Goal: Task Accomplishment & Management: Manage account settings

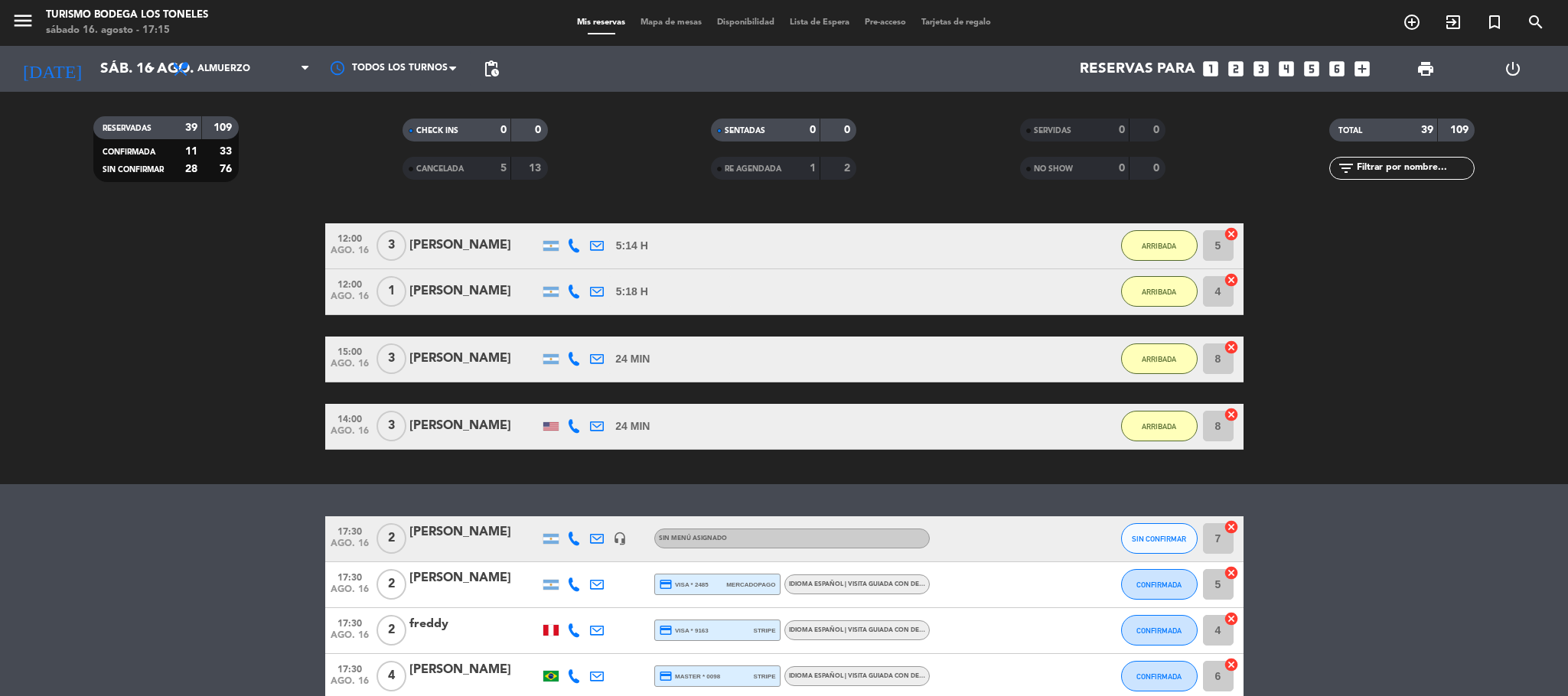
scroll to position [1632, 0]
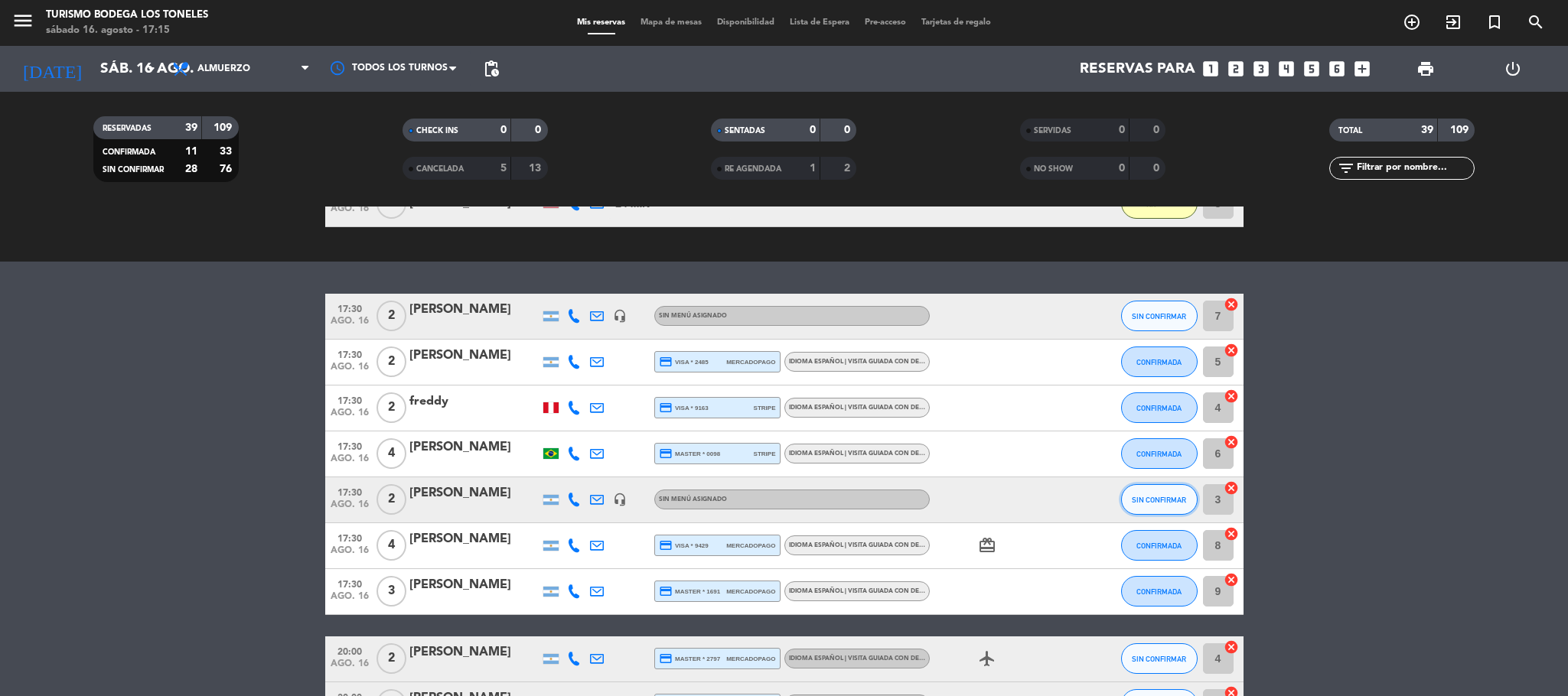
click at [1157, 500] on span "SIN CONFIRMAR" at bounding box center [1158, 500] width 54 height 9
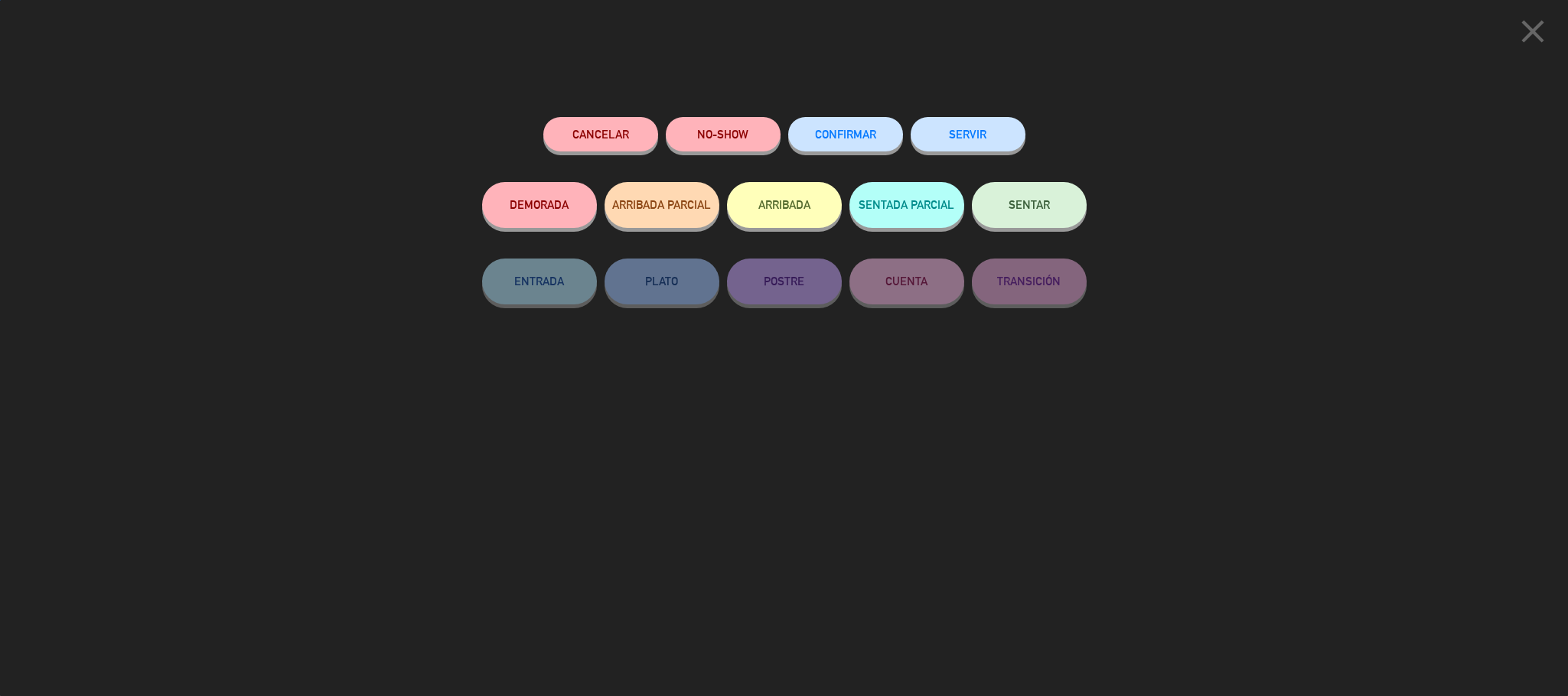
click at [794, 200] on button "ARRIBADA" at bounding box center [784, 205] width 114 height 46
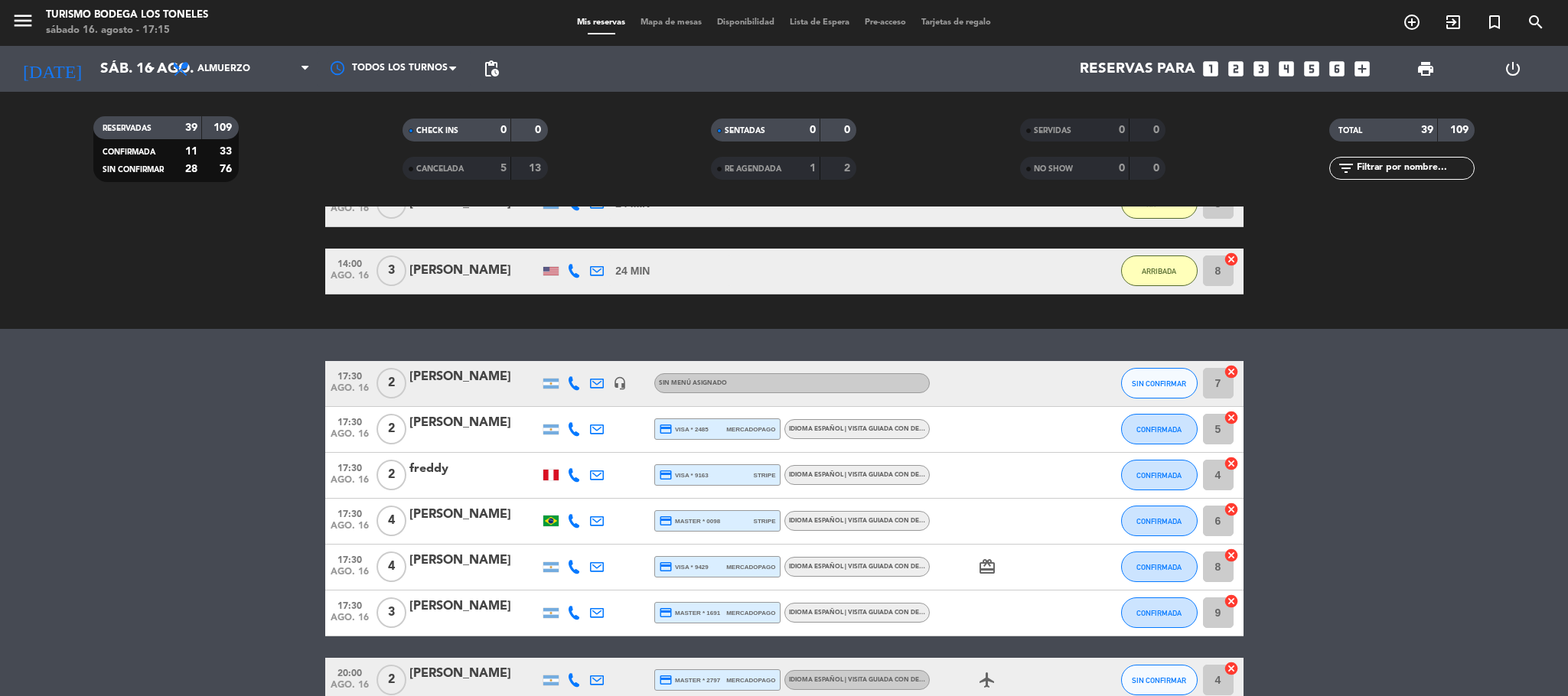
click at [47, 342] on div "No hay notas para este servicio. Haz clic para agregar una exit_to_app CHECK IN…" at bounding box center [784, 451] width 1568 height 489
click at [174, 381] on bookings-row "17:30 [DATE] 2 [PERSON_NAME] headset_mic Sin menú asignado SIN CONFIRMAR 7 canc…" at bounding box center [784, 669] width 1568 height 618
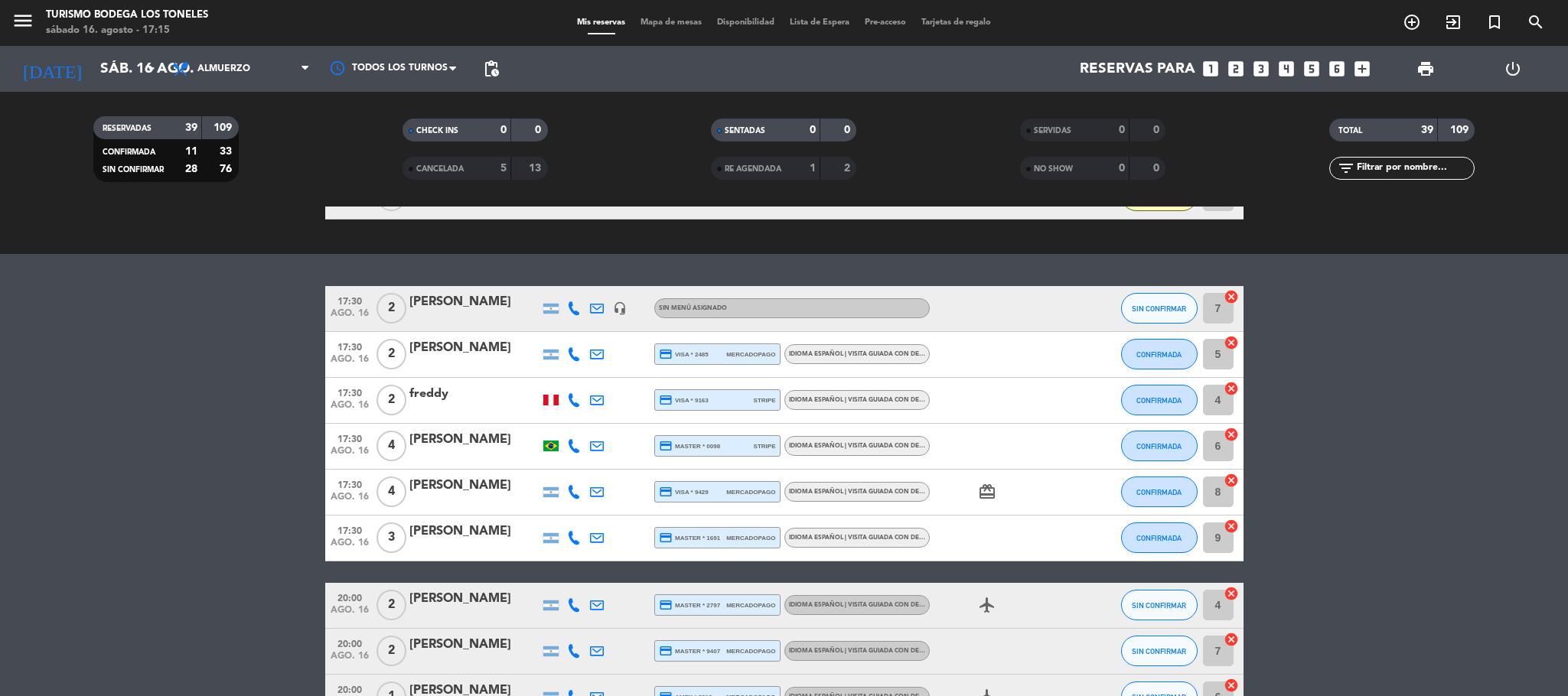
scroll to position [1746, 0]
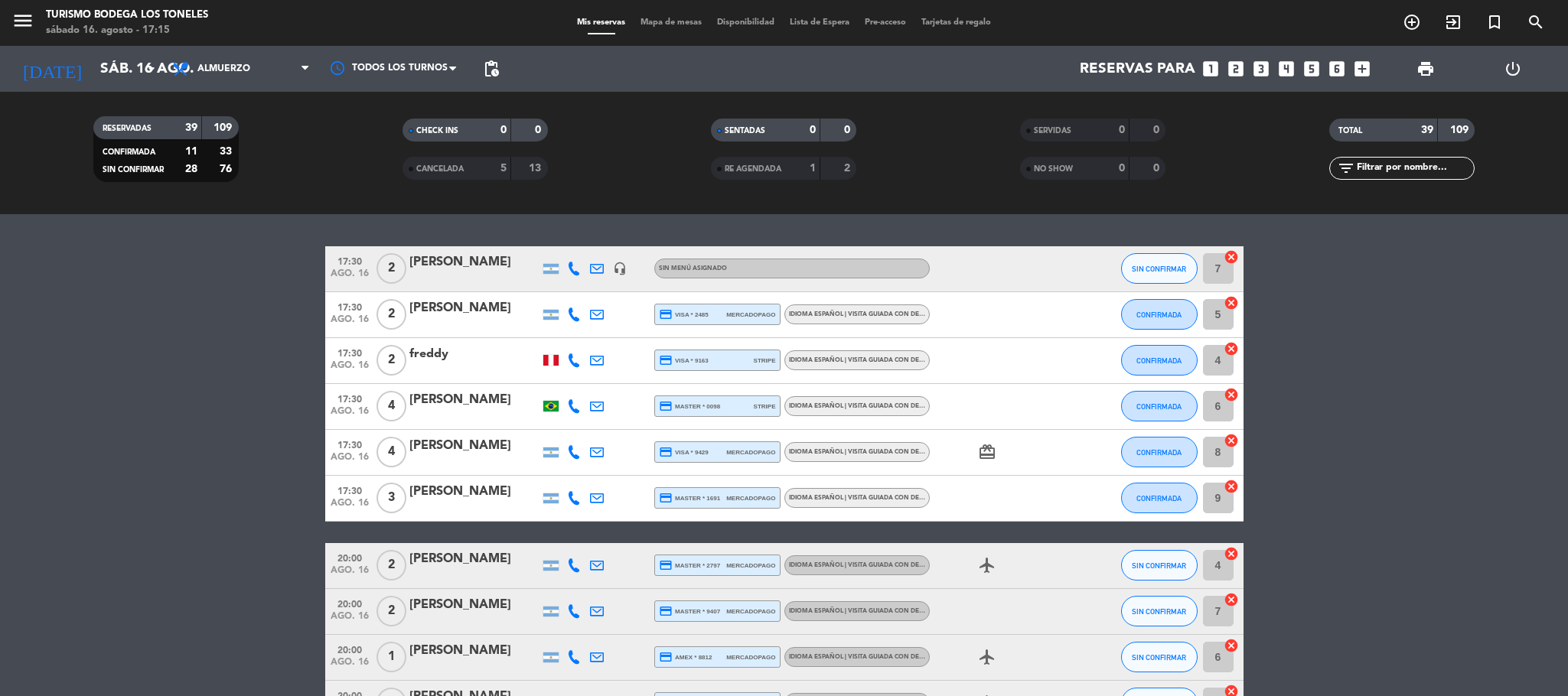
click at [174, 381] on bookings-row "17:30 [DATE] 2 [PERSON_NAME] headset_mic Sin menú asignado SIN CONFIRMAR 7 canc…" at bounding box center [784, 555] width 1568 height 618
click at [167, 377] on bookings-row "17:30 [DATE] 2 [PERSON_NAME] headset_mic Sin menú asignado SIN CONFIRMAR 7 canc…" at bounding box center [784, 555] width 1568 height 618
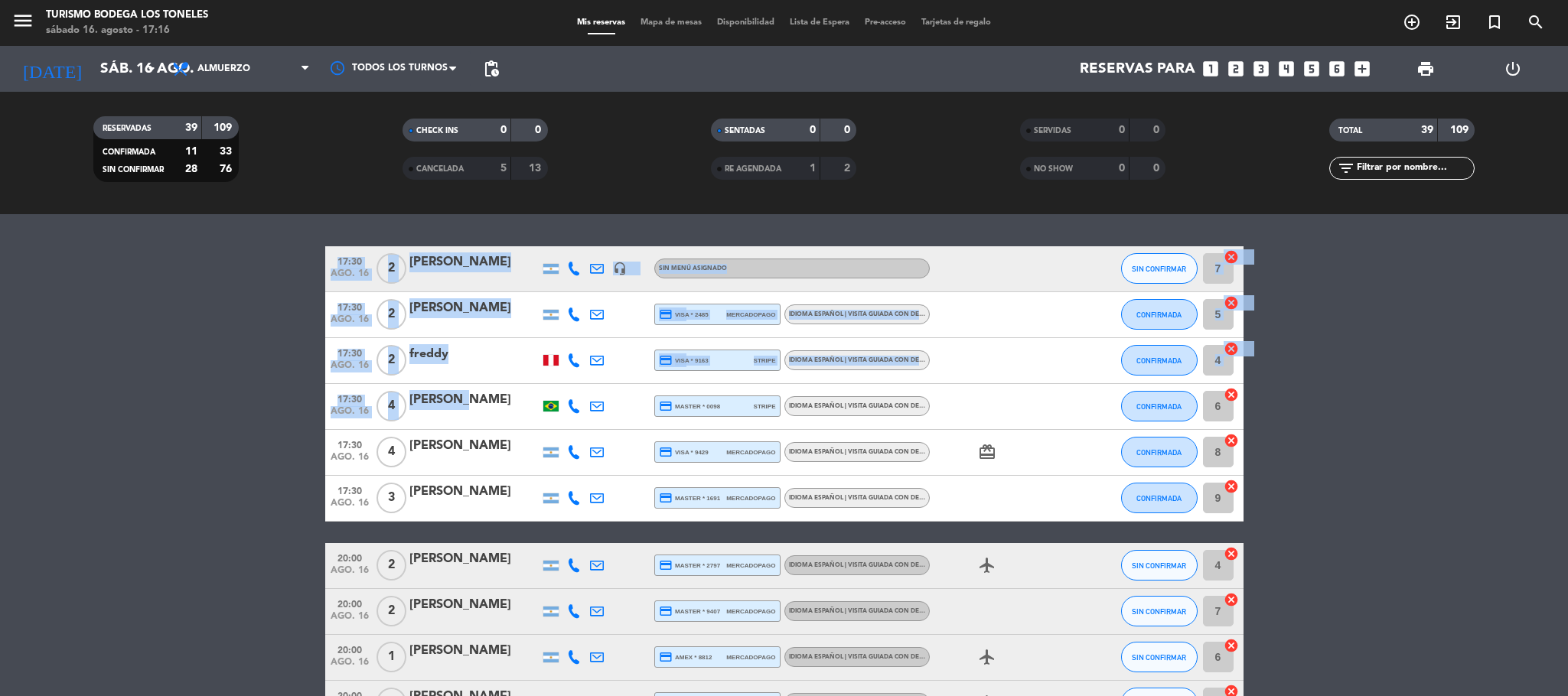
drag, startPoint x: 236, startPoint y: 324, endPoint x: 563, endPoint y: 415, distance: 339.4
click at [557, 413] on bookings-row "17:30 [DATE] 2 [PERSON_NAME] headset_mic Sin menú asignado SIN CONFIRMAR 7 canc…" at bounding box center [784, 555] width 1568 height 618
click at [58, 384] on bookings-row "17:30 [DATE] 2 [PERSON_NAME] headset_mic Sin menú asignado SIN CONFIRMAR 7 canc…" at bounding box center [784, 555] width 1568 height 618
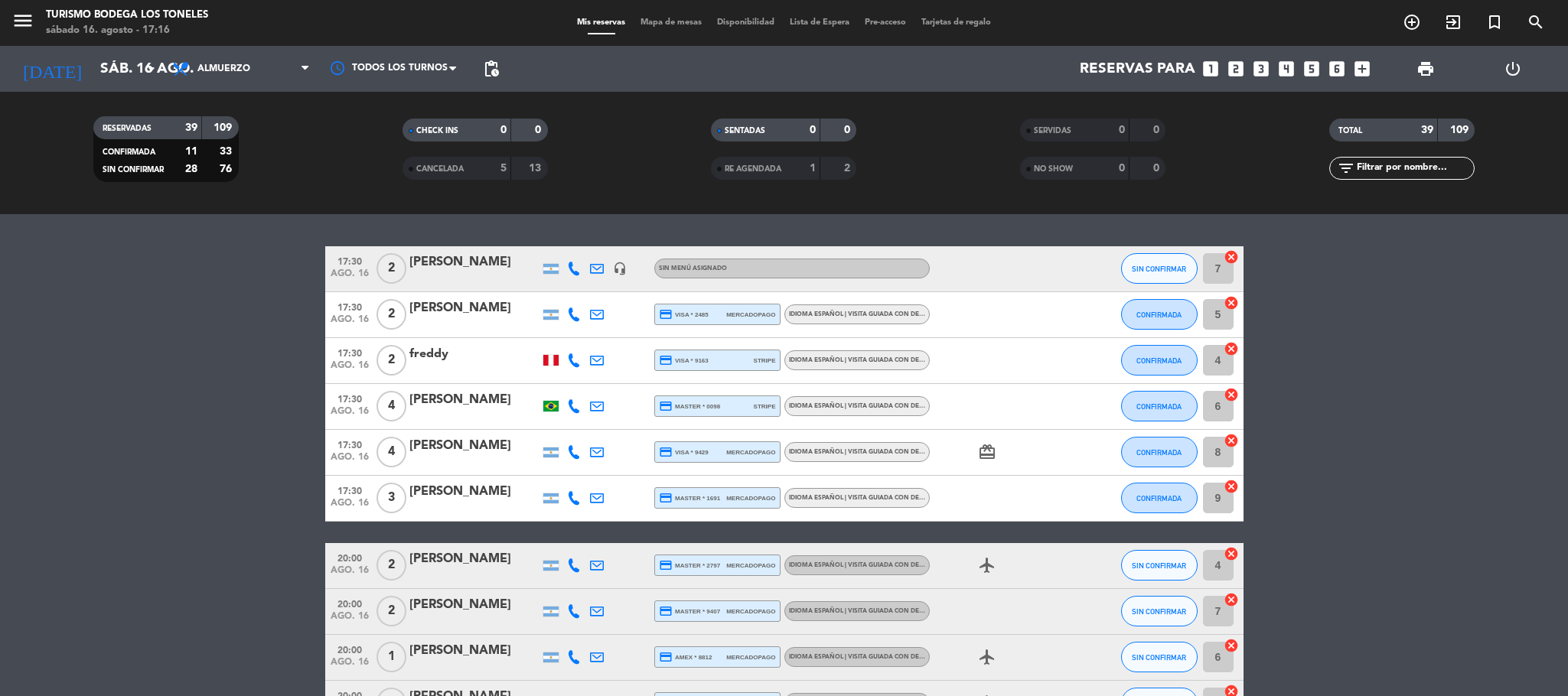
drag, startPoint x: 111, startPoint y: 374, endPoint x: 126, endPoint y: 375, distance: 15.0
click at [117, 374] on bookings-row "17:30 [DATE] 2 [PERSON_NAME] headset_mic Sin menú asignado SIN CONFIRMAR 7 canc…" at bounding box center [784, 555] width 1568 height 618
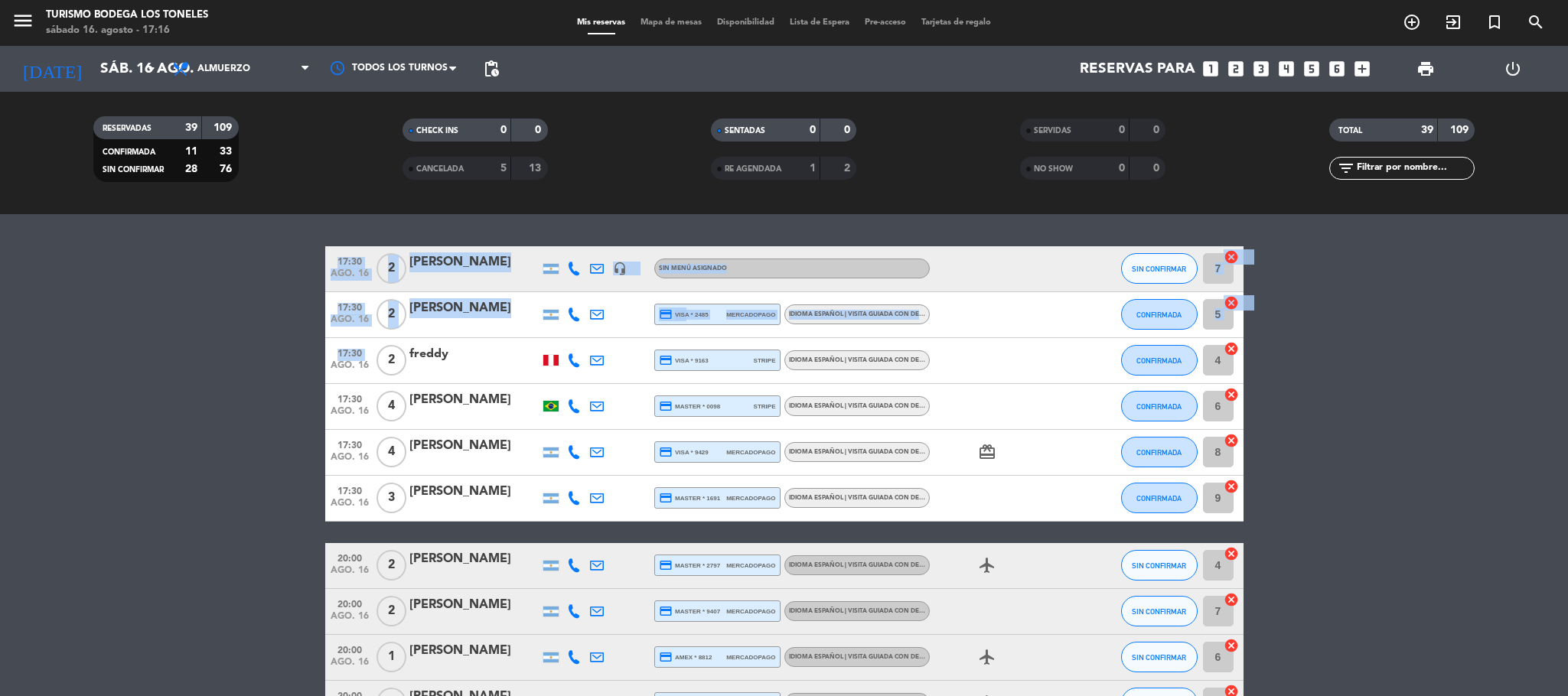
drag, startPoint x: 239, startPoint y: 333, endPoint x: 331, endPoint y: 369, distance: 98.8
click at [331, 369] on bookings-row "17:30 [DATE] 2 [PERSON_NAME] headset_mic Sin menú asignado SIN CONFIRMAR 7 canc…" at bounding box center [784, 555] width 1568 height 618
click at [239, 335] on bookings-row "17:30 [DATE] 2 [PERSON_NAME] headset_mic Sin menú asignado SIN CONFIRMAR 7 canc…" at bounding box center [784, 555] width 1568 height 618
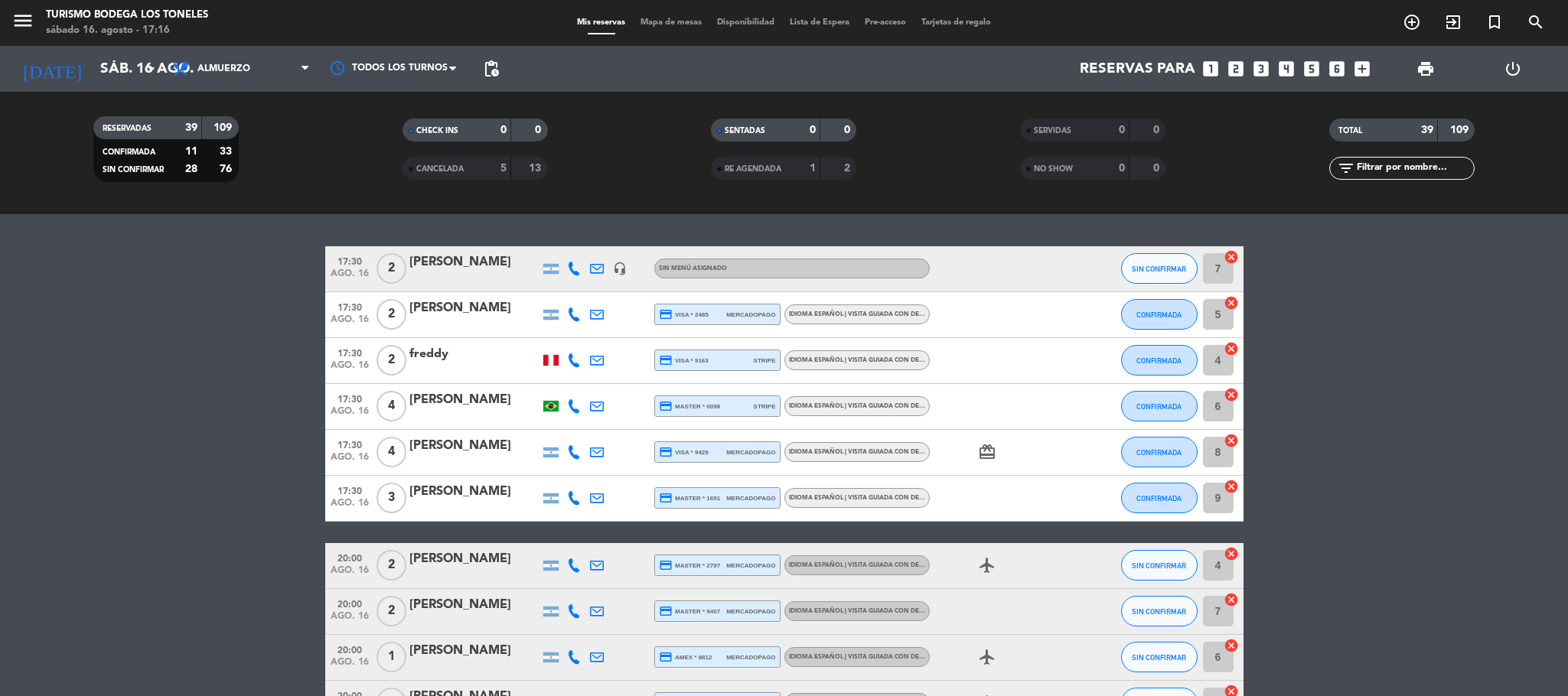
click at [239, 335] on bookings-row "17:30 [DATE] 2 [PERSON_NAME] headset_mic Sin menú asignado SIN CONFIRMAR 7 canc…" at bounding box center [784, 555] width 1568 height 618
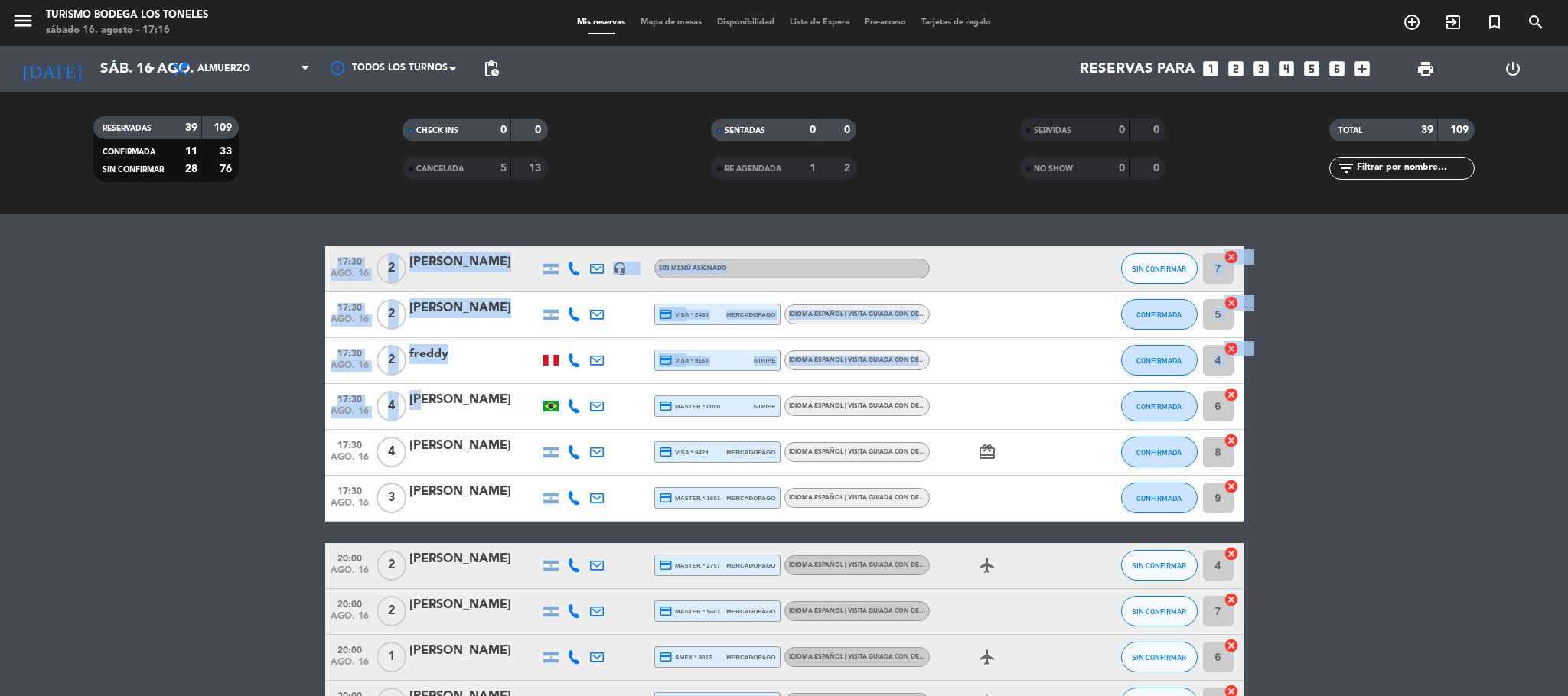
drag, startPoint x: 308, startPoint y: 289, endPoint x: 379, endPoint y: 391, distance: 124.3
click at [425, 404] on bookings-row "17:30 [DATE] 2 [PERSON_NAME] headset_mic Sin menú asignado SIN CONFIRMAR 7 canc…" at bounding box center [784, 555] width 1568 height 618
click at [232, 345] on bookings-row "17:30 [DATE] 2 [PERSON_NAME] headset_mic Sin menú asignado SIN CONFIRMAR 7 canc…" at bounding box center [784, 555] width 1568 height 618
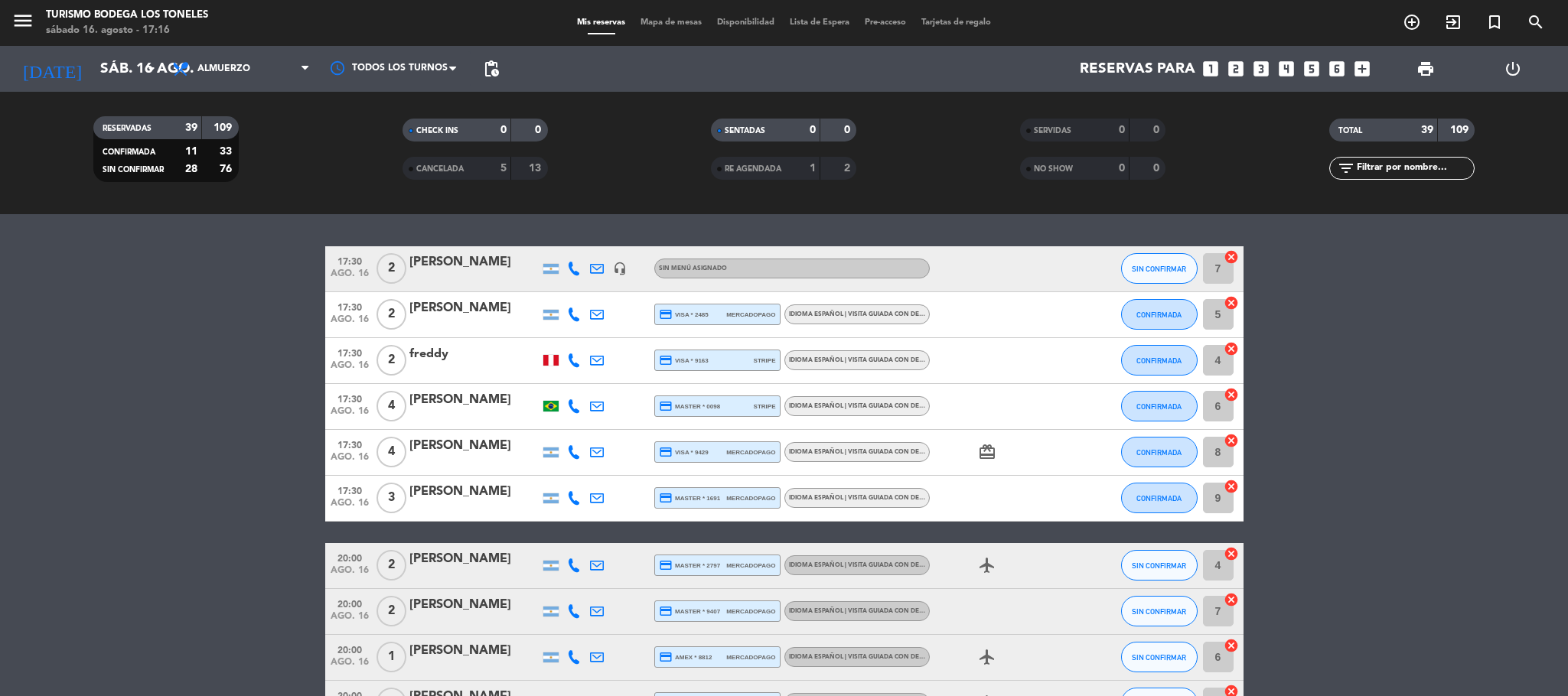
drag, startPoint x: 19, startPoint y: 645, endPoint x: 31, endPoint y: 645, distance: 12.0
click at [26, 645] on bookings-row "17:30 [DATE] 2 [PERSON_NAME] headset_mic Sin menú asignado SIN CONFIRMAR 7 canc…" at bounding box center [784, 555] width 1568 height 618
click at [1152, 322] on button "CONFIRMADA" at bounding box center [1159, 314] width 77 height 31
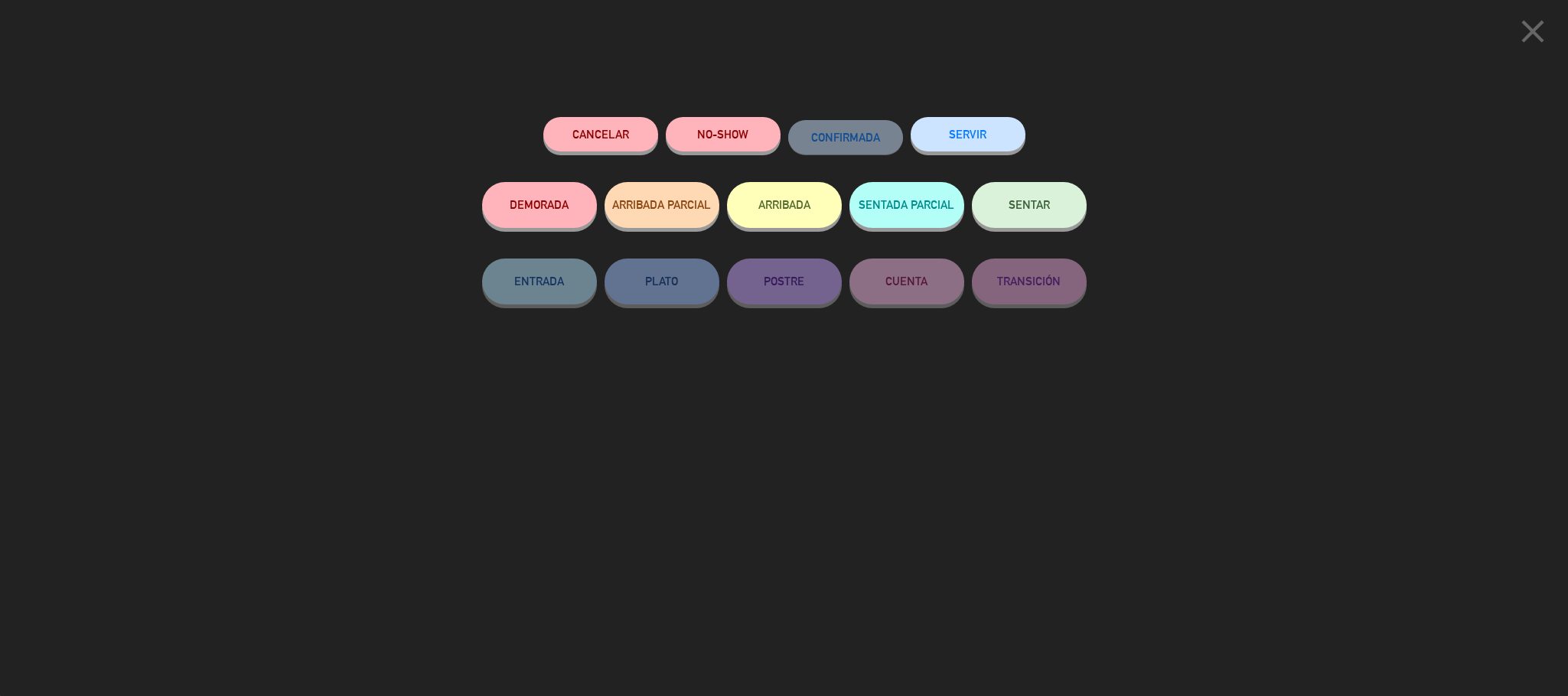
click at [770, 211] on button "ARRIBADA" at bounding box center [784, 205] width 114 height 46
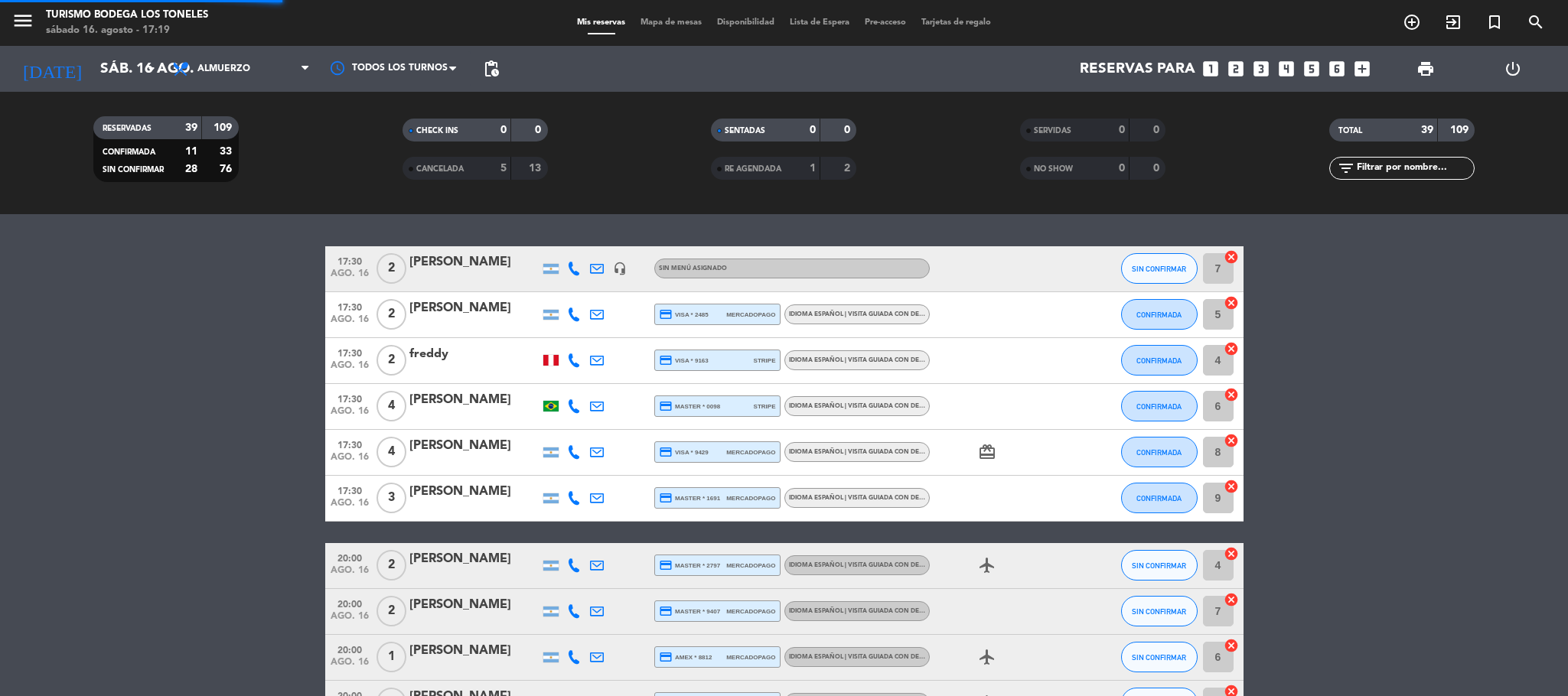
click at [113, 280] on bookings-row "17:30 [DATE] 2 [PERSON_NAME] headset_mic Sin menú asignado SIN CONFIRMAR 7 canc…" at bounding box center [784, 555] width 1568 height 618
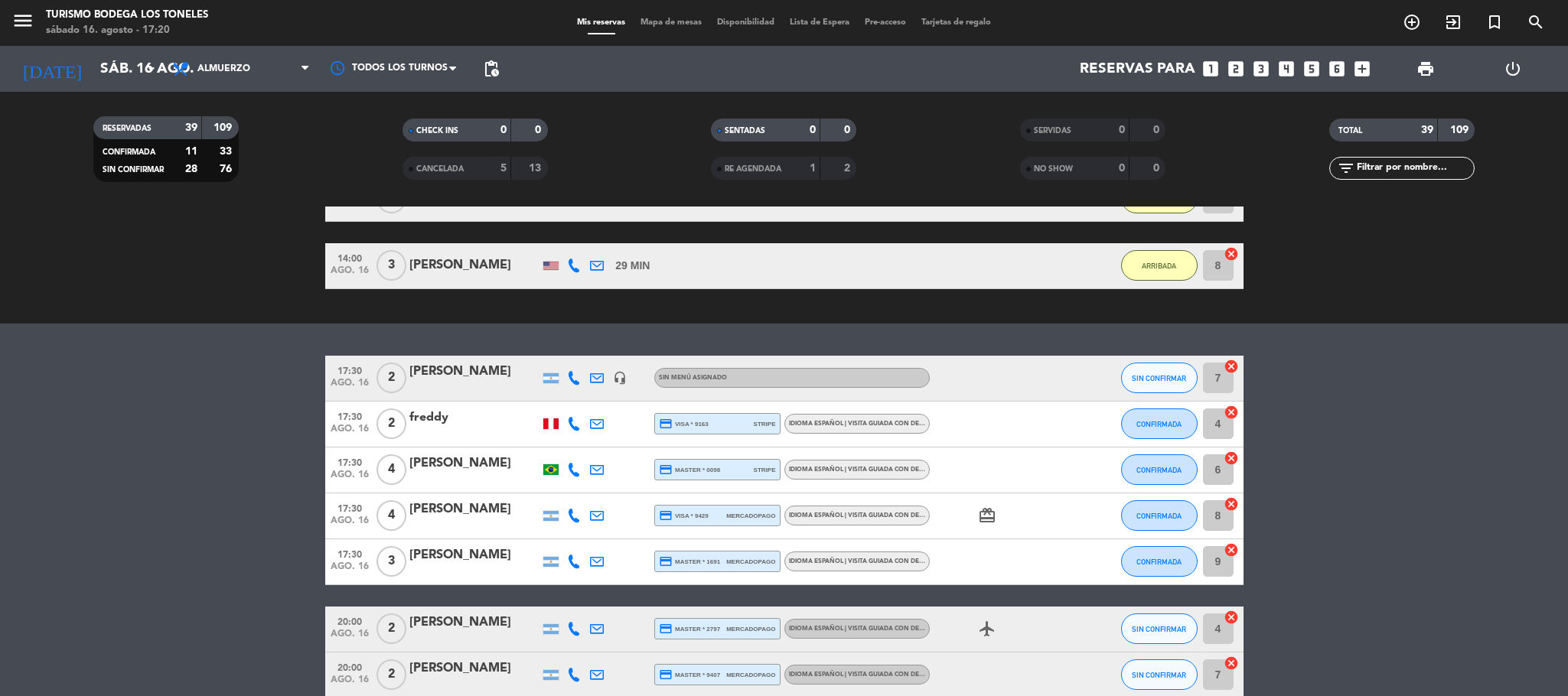
scroll to position [1632, 0]
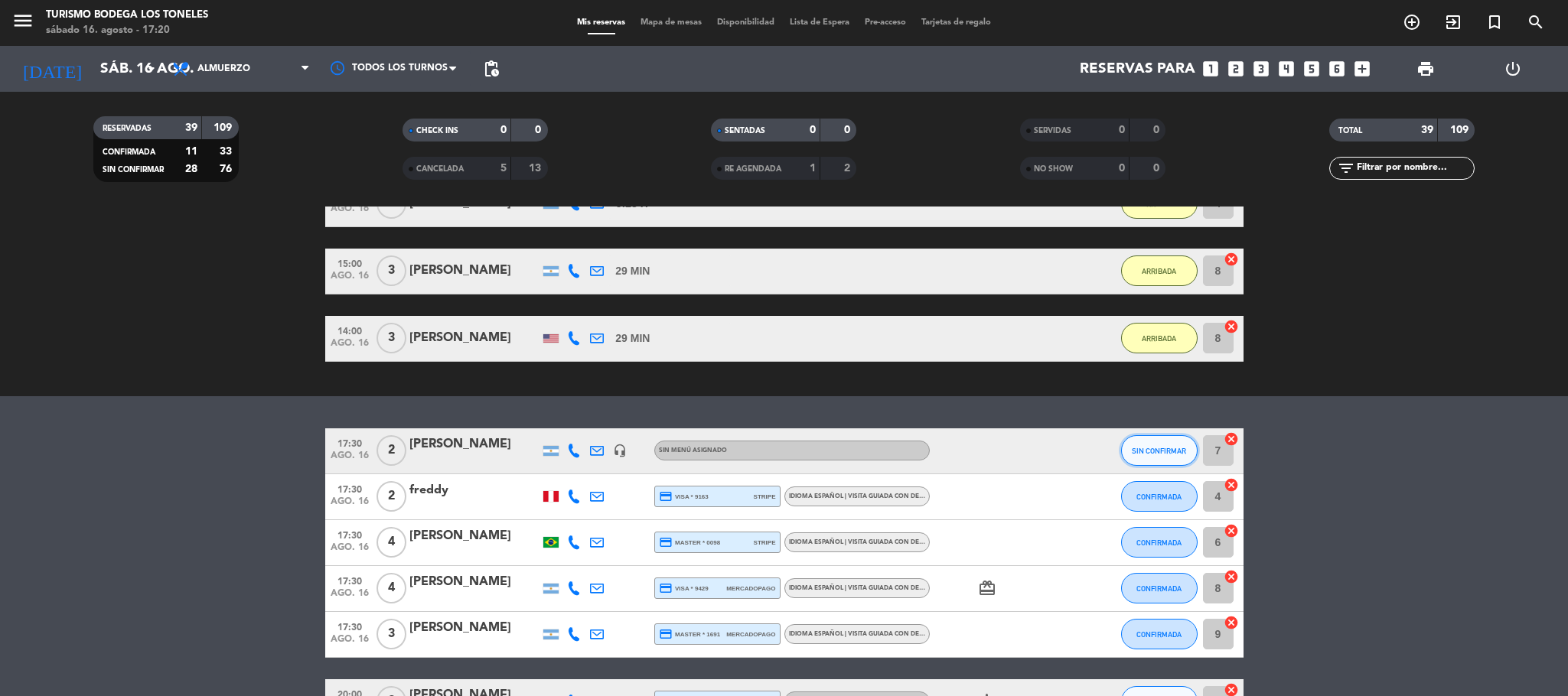
click at [1160, 443] on button "SIN CONFIRMAR" at bounding box center [1159, 450] width 77 height 31
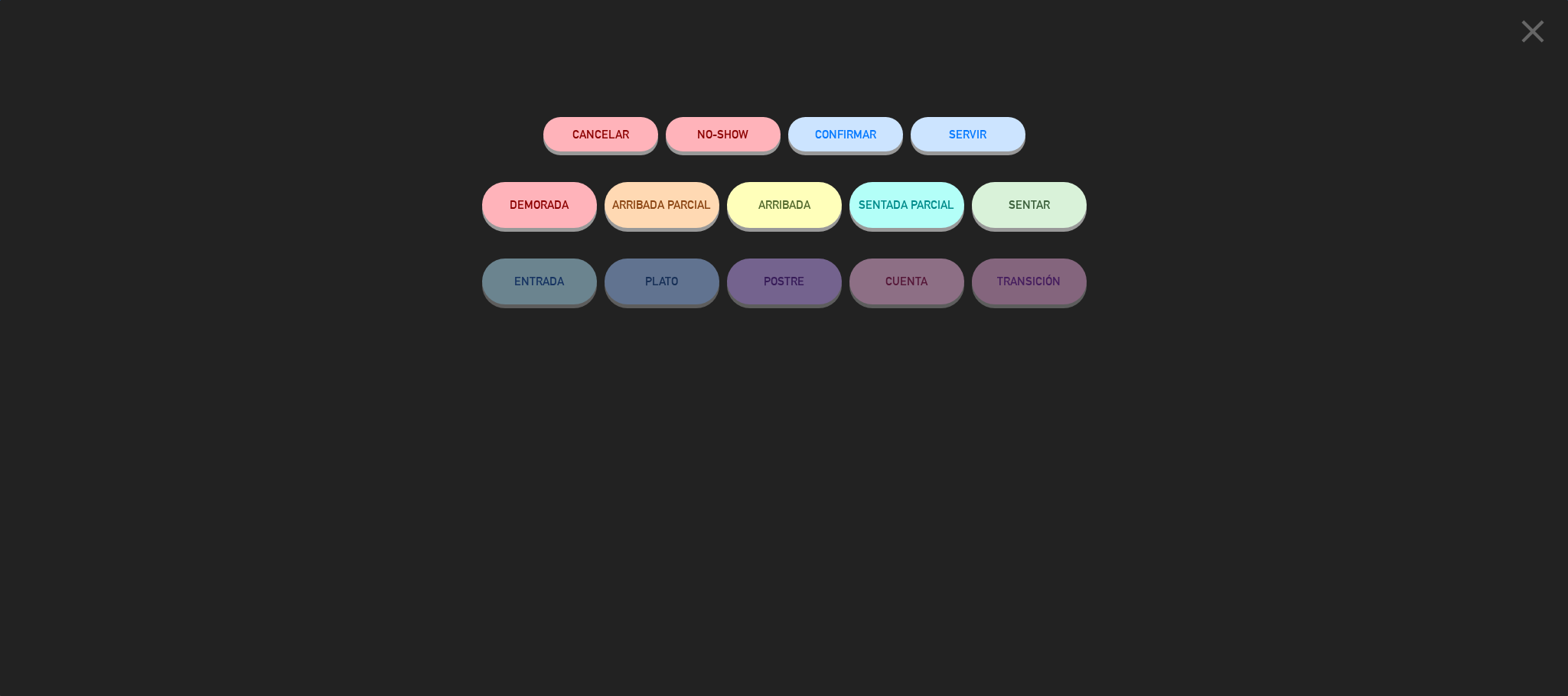
click at [772, 197] on button "ARRIBADA" at bounding box center [784, 205] width 114 height 46
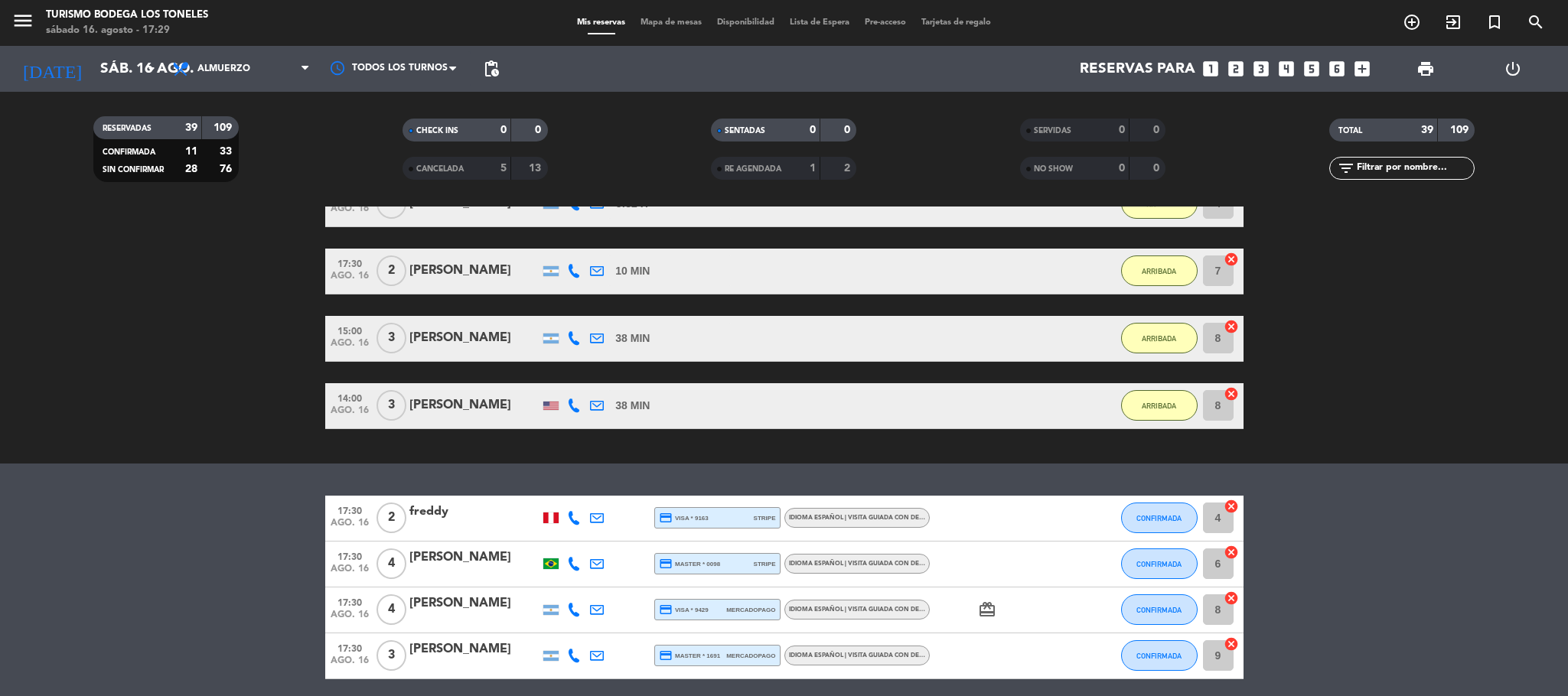
click at [268, 466] on div "No hay notas para este servicio. Haz clic para agregar una exit_to_app CHECK IN…" at bounding box center [784, 451] width 1568 height 489
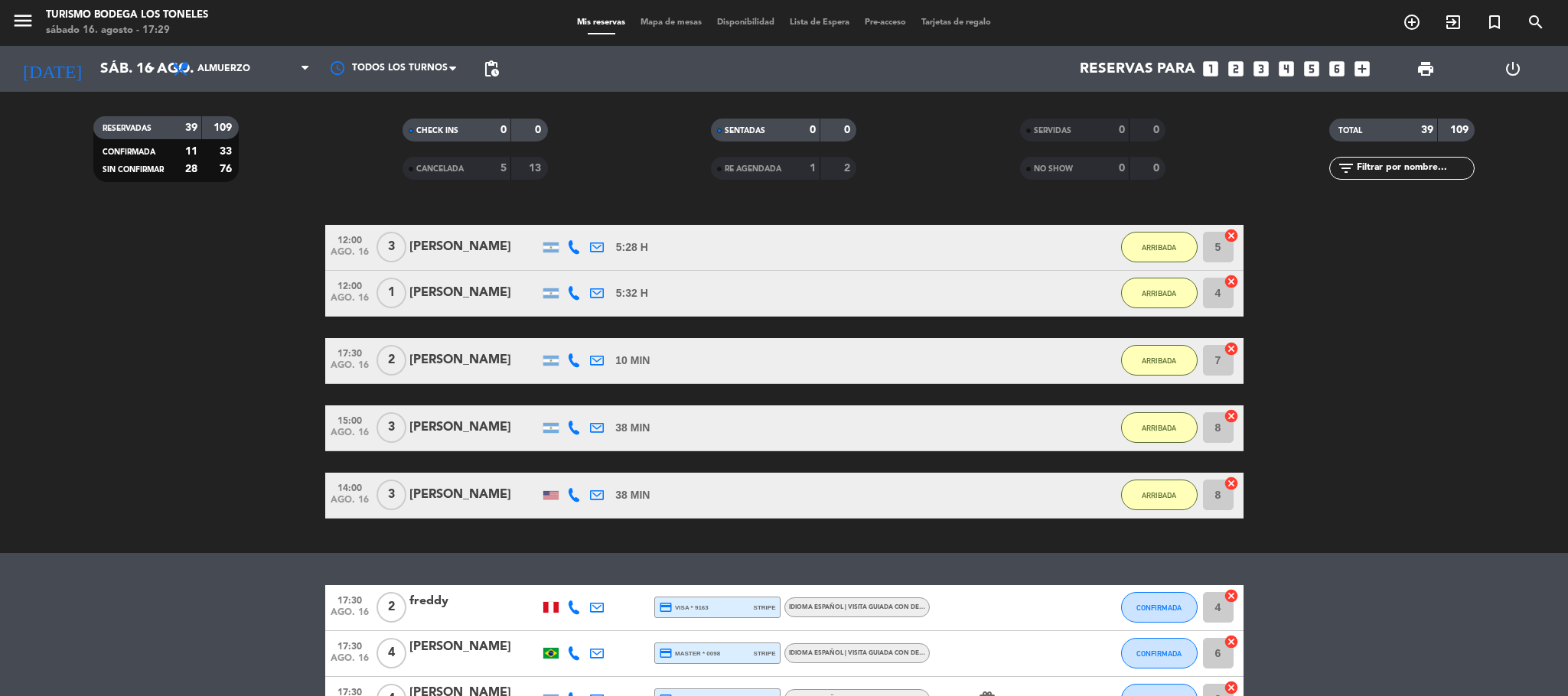
scroll to position [1517, 0]
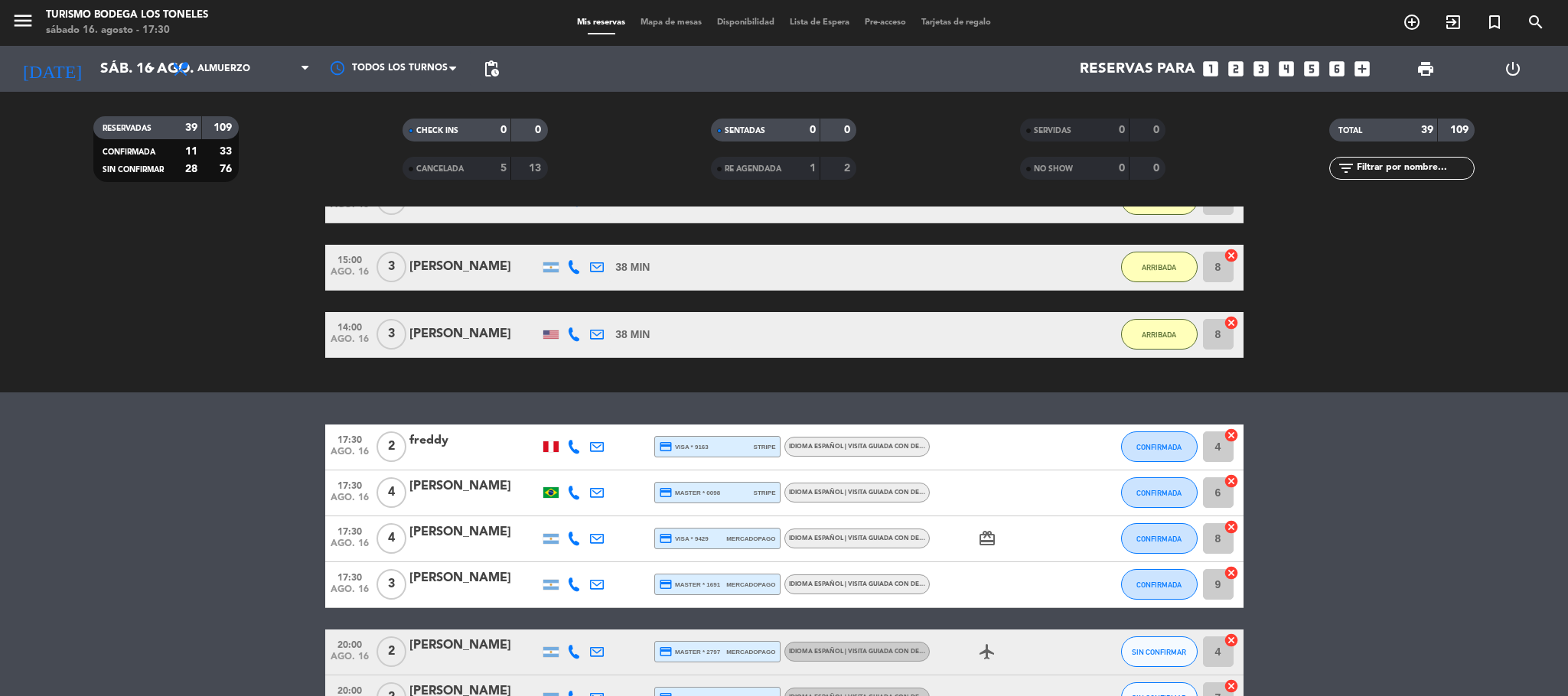
scroll to position [1746, 0]
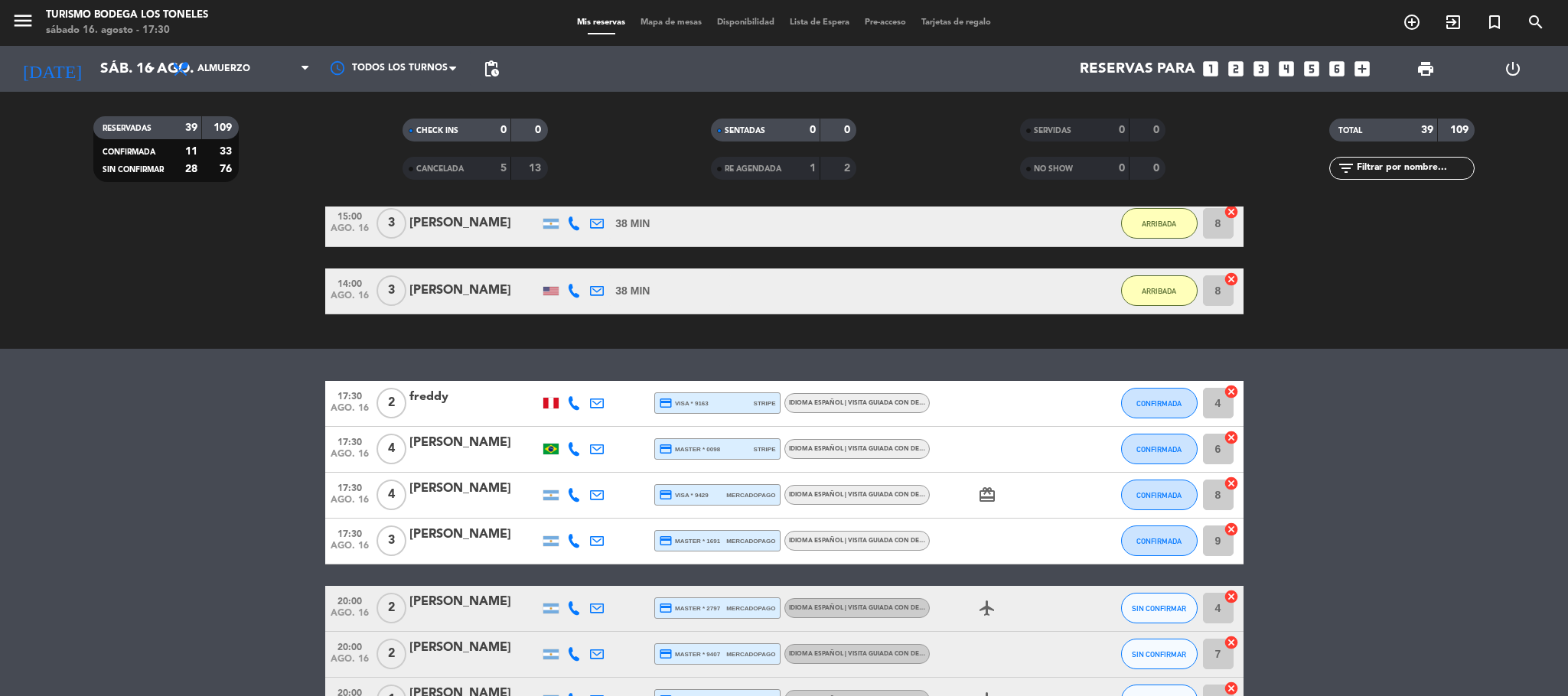
click at [140, 534] on bookings-row "17:30 [DATE] 2 freddy credit_card visa * 9163 stripe Idioma Español | Visita gu…" at bounding box center [784, 644] width 1568 height 526
click at [1152, 537] on span "CONFIRMADA" at bounding box center [1158, 541] width 45 height 9
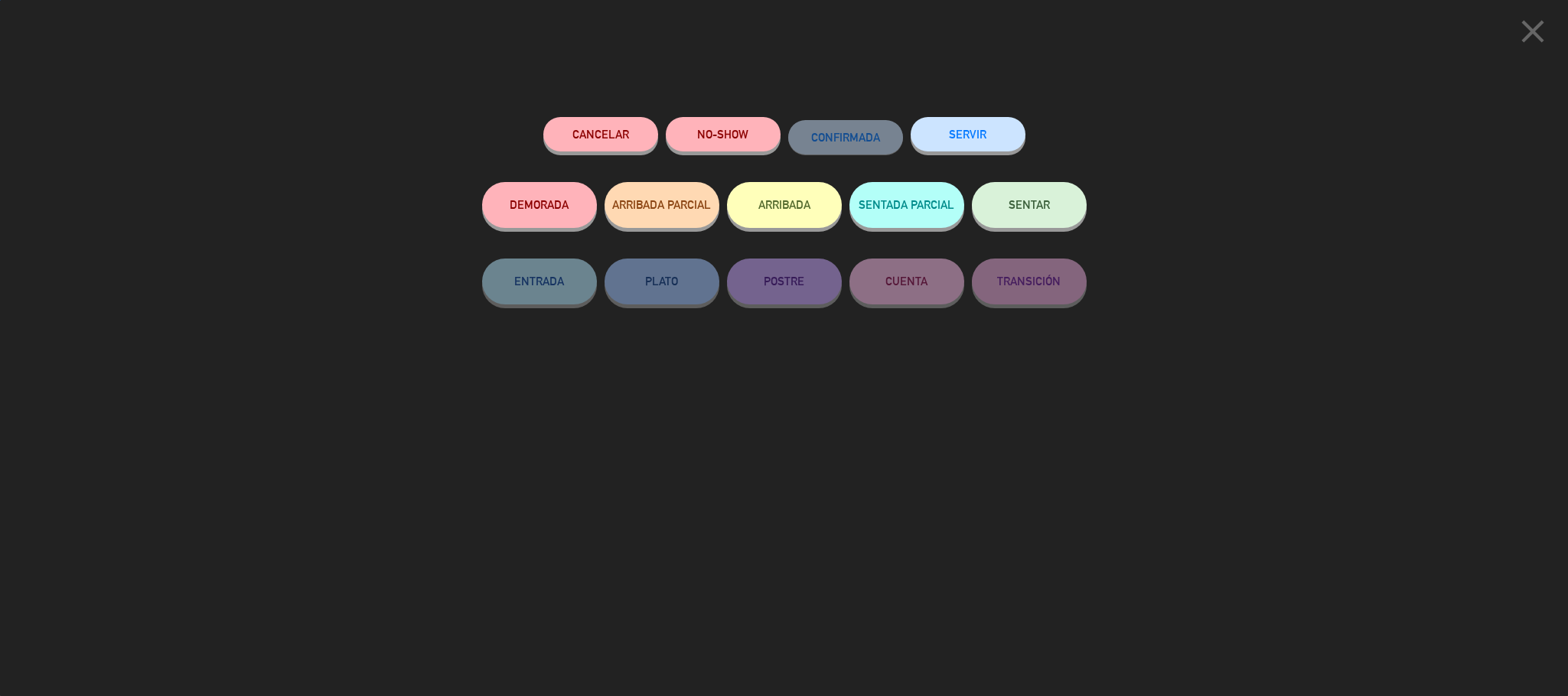
click at [786, 189] on button "ARRIBADA" at bounding box center [784, 205] width 114 height 46
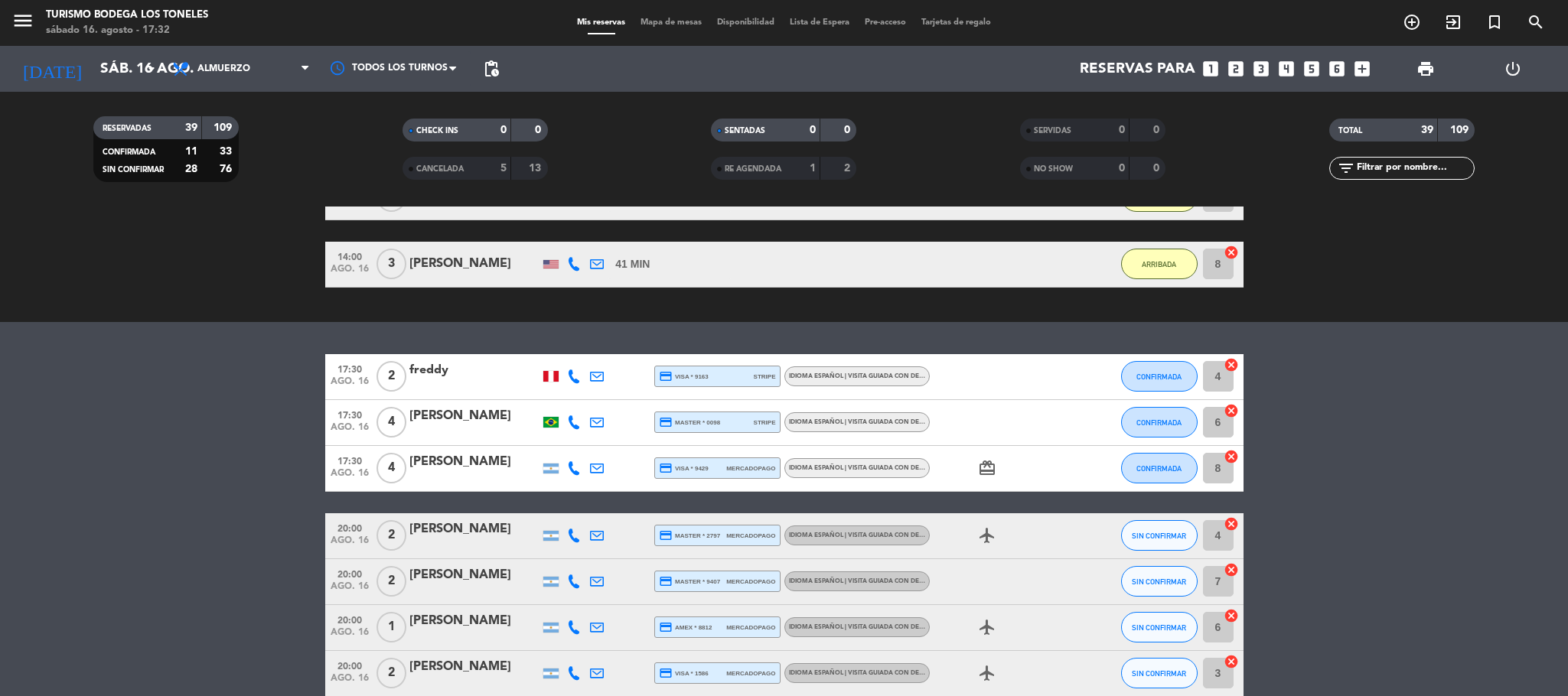
scroll to position [1862, 0]
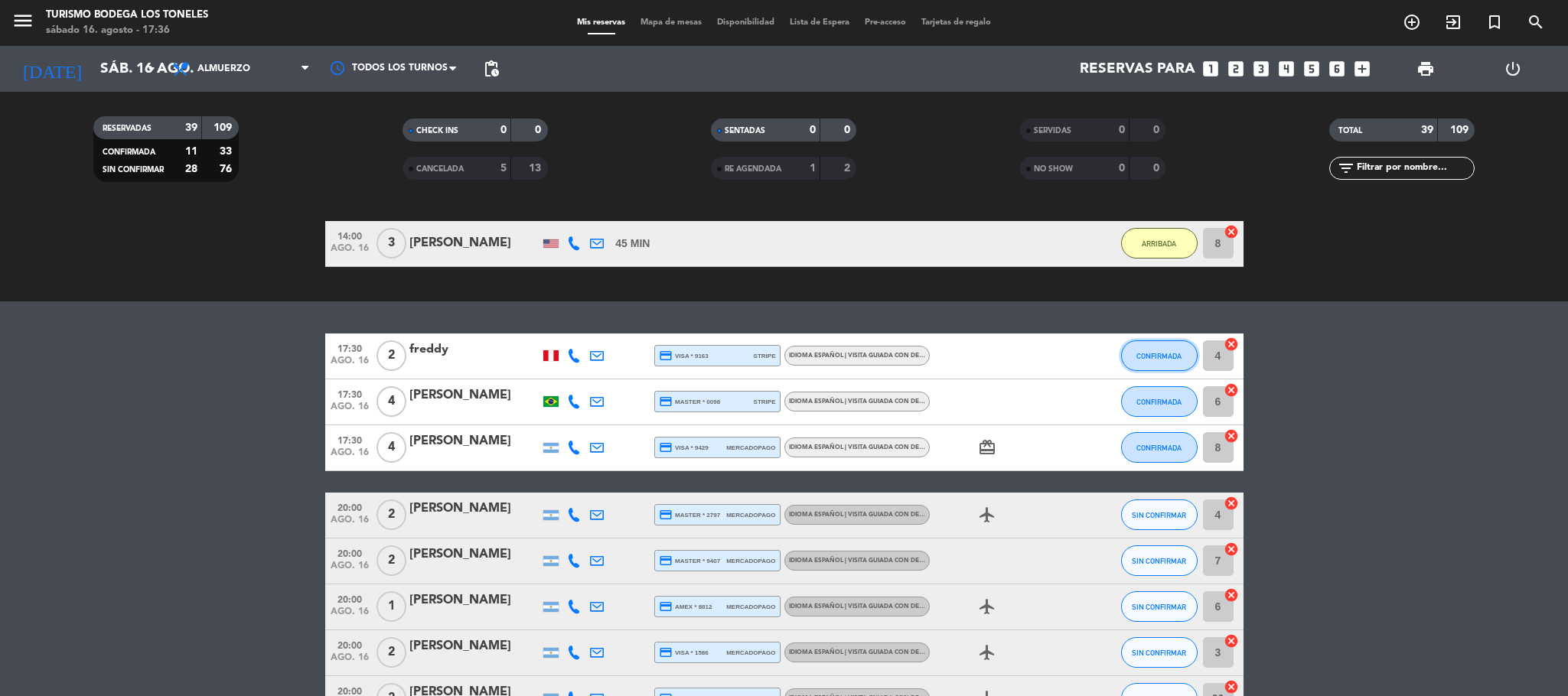
click at [1142, 354] on span "CONFIRMADA" at bounding box center [1158, 356] width 45 height 9
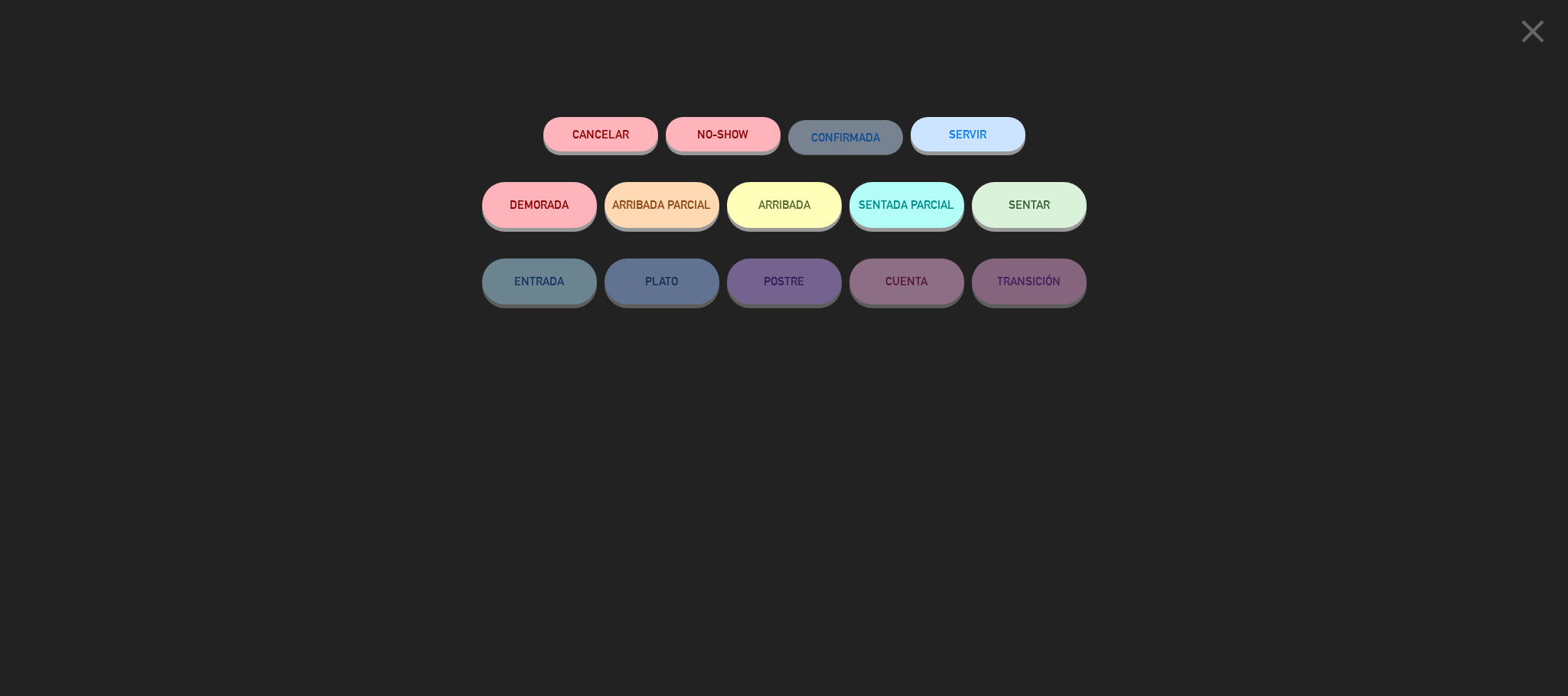
click at [783, 211] on button "ARRIBADA" at bounding box center [784, 205] width 114 height 46
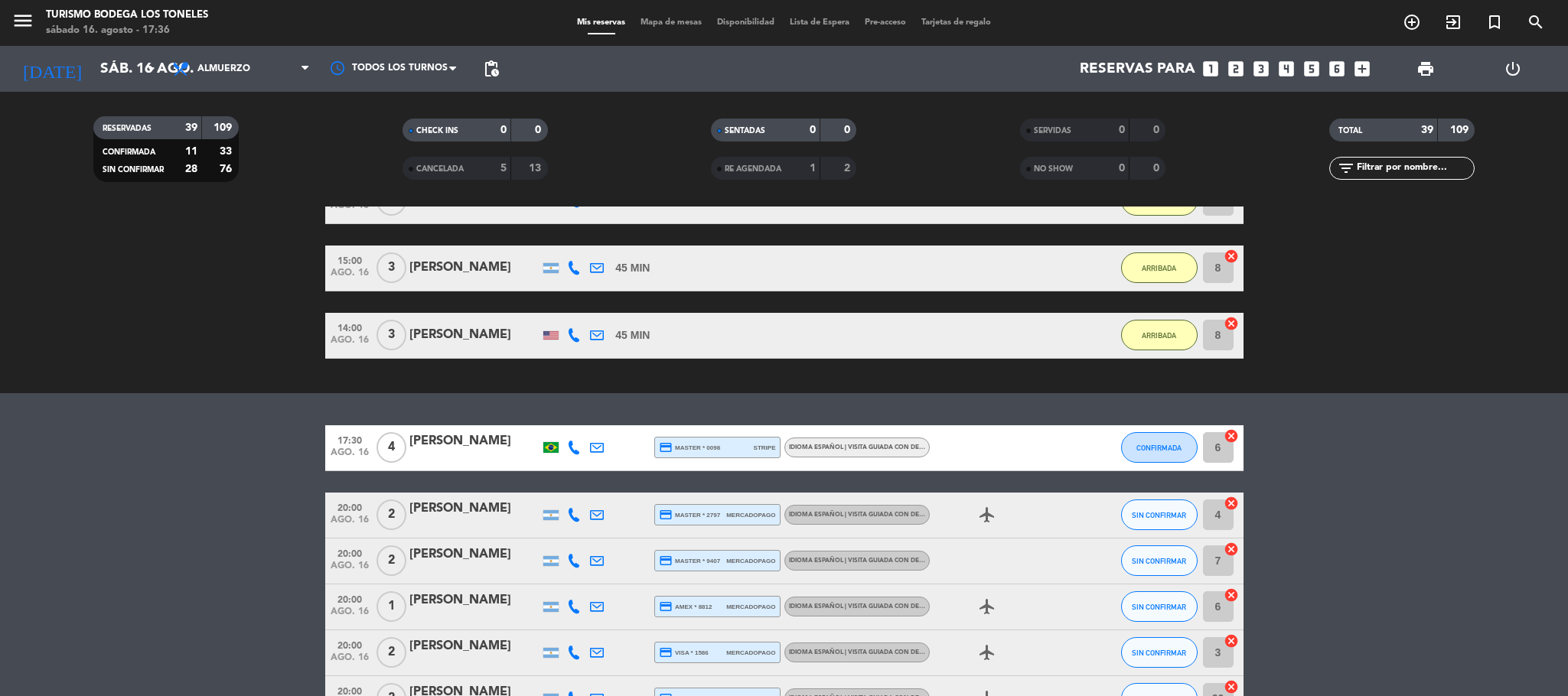
click at [253, 473] on bookings-row "17:30 [DATE] 4 [PERSON_NAME] credit_card master * 0098 stripe Idioma Español | …" at bounding box center [784, 619] width 1568 height 388
click at [384, 501] on span "2" at bounding box center [392, 515] width 30 height 31
click at [1132, 452] on button "CONFIRMADA" at bounding box center [1159, 447] width 77 height 31
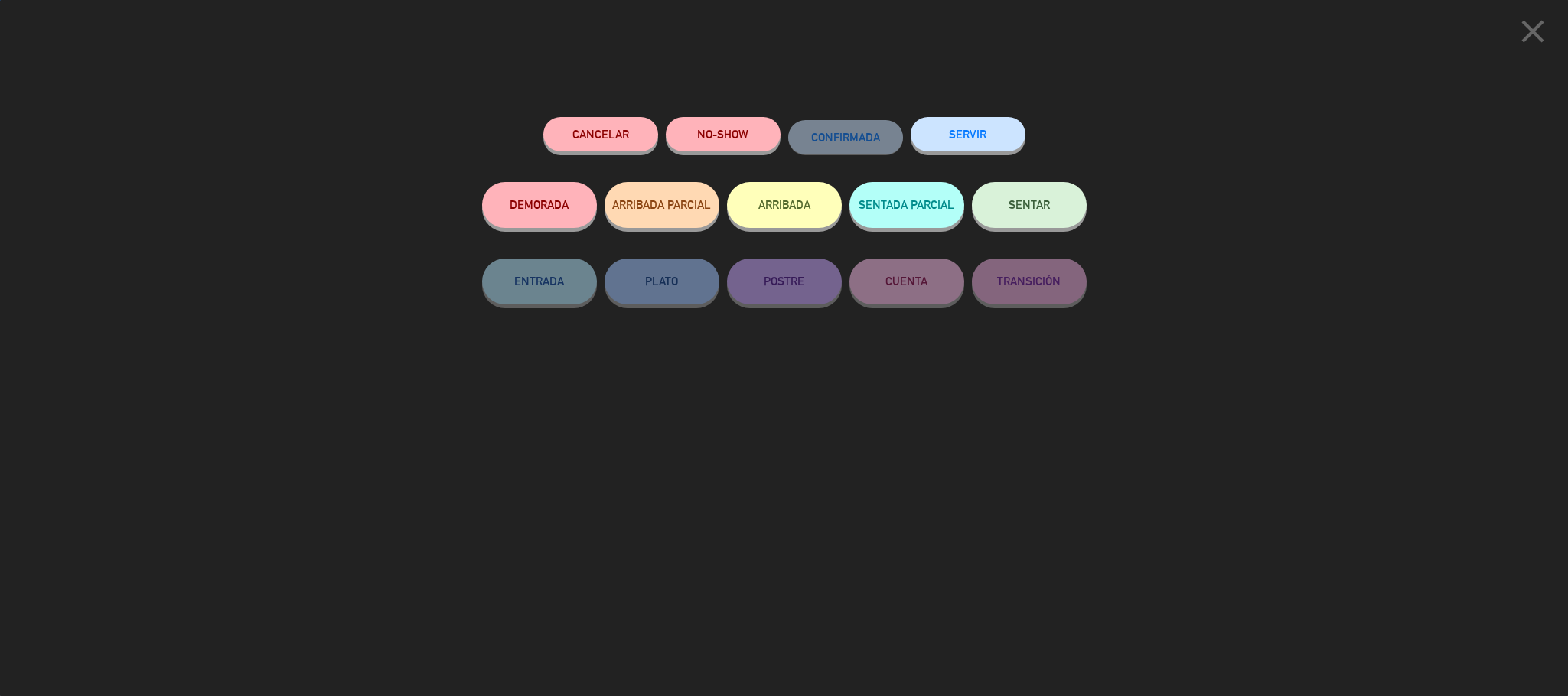
click at [790, 202] on button "ARRIBADA" at bounding box center [784, 205] width 114 height 46
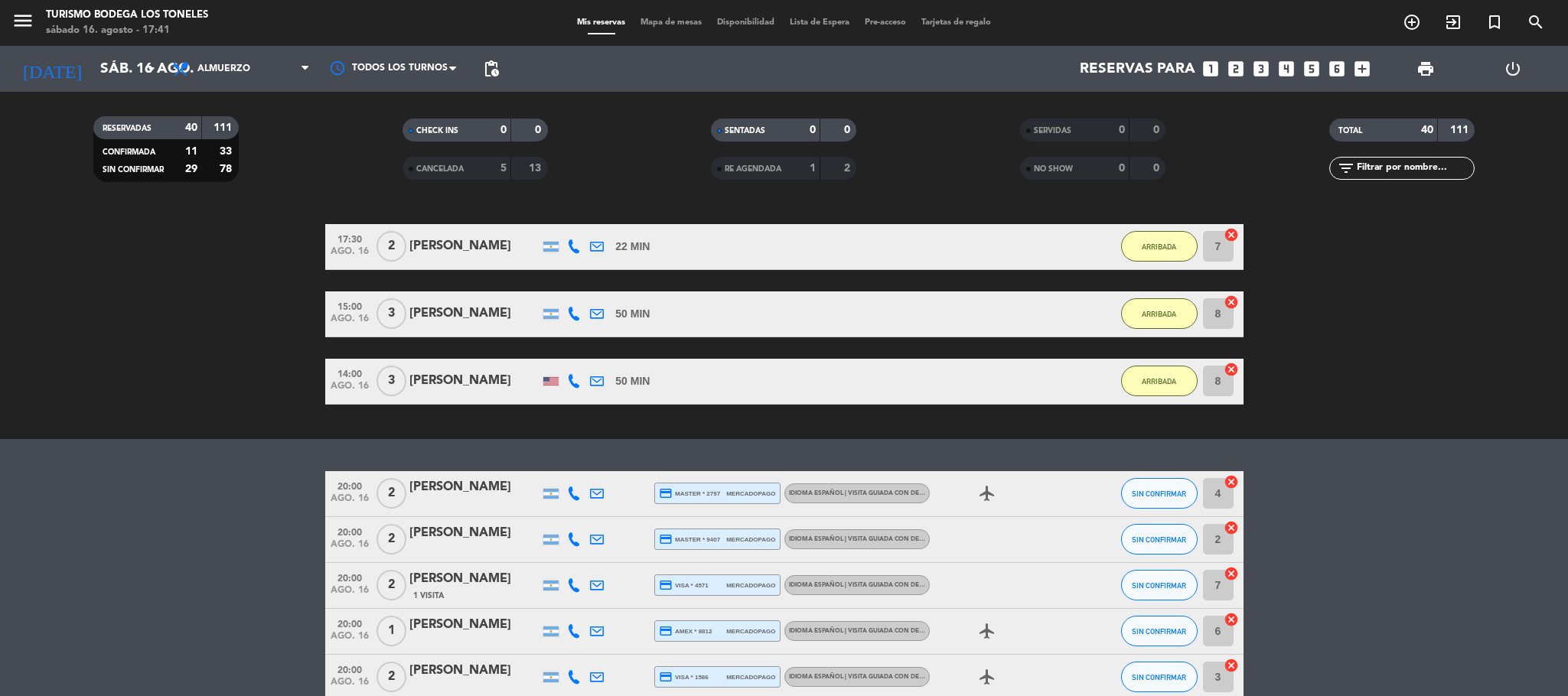
click at [246, 484] on bookings-row "20:00 [DATE] 2 [PERSON_NAME] credit_card master * 2797 mercadopago Idioma Españ…" at bounding box center [784, 654] width 1568 height 367
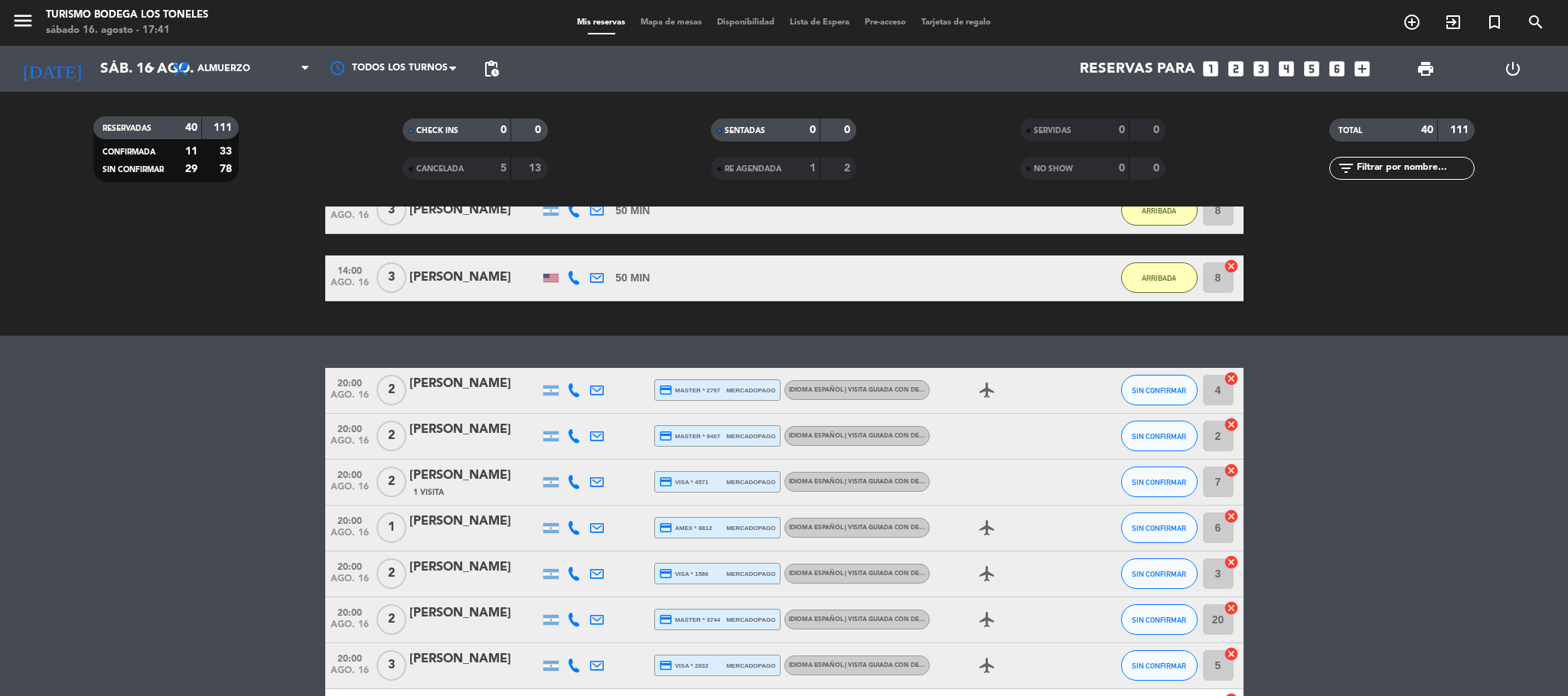
click at [239, 475] on bookings-row "20:00 [DATE] 2 [PERSON_NAME] credit_card master * 2797 mercadopago Idioma Españ…" at bounding box center [784, 551] width 1568 height 367
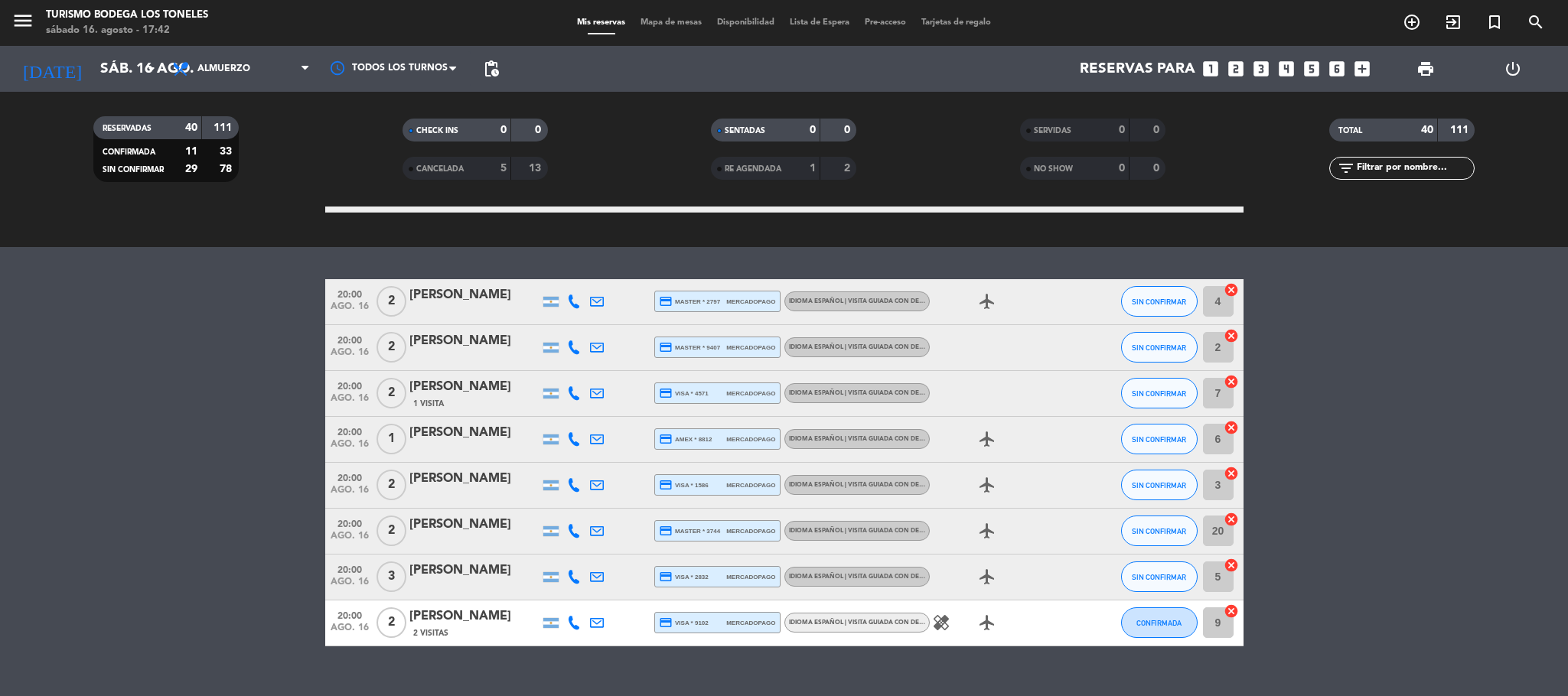
scroll to position [2079, 0]
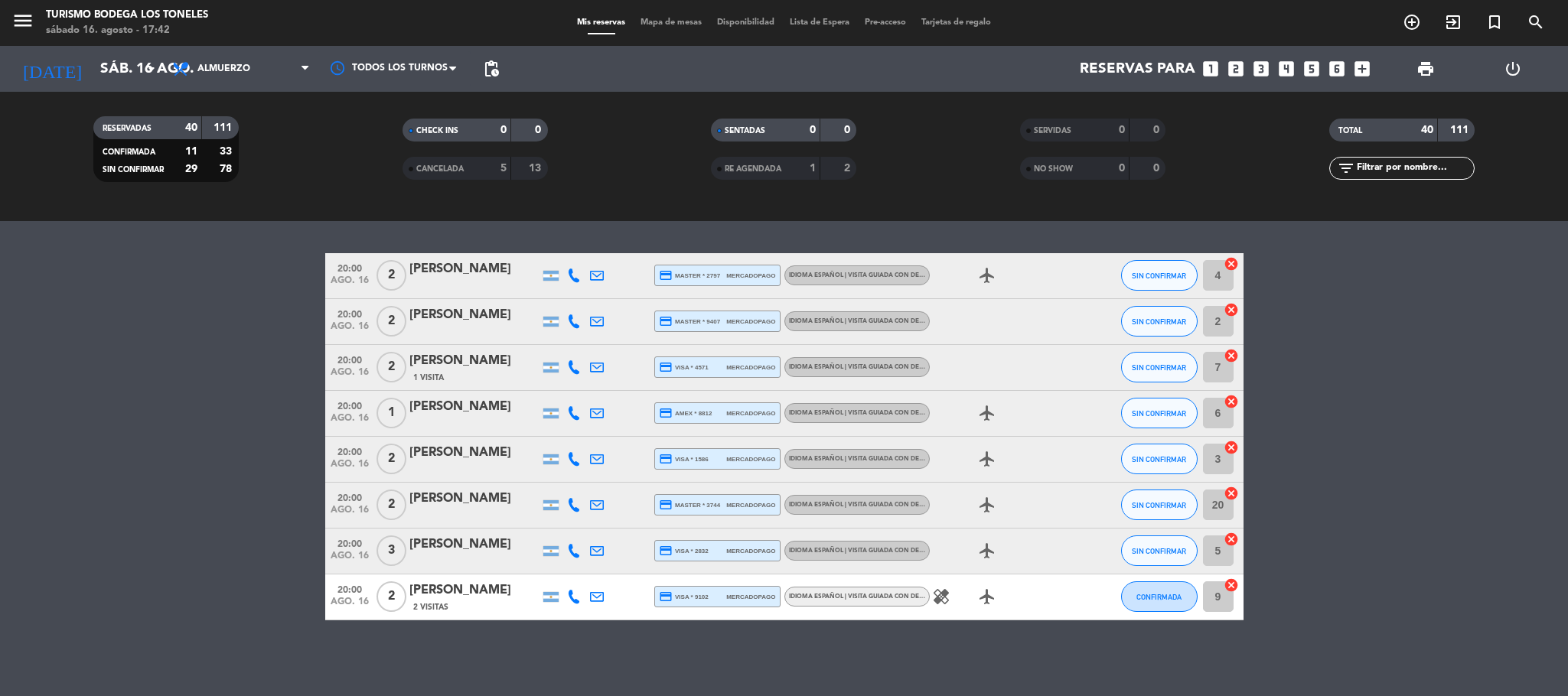
click at [235, 457] on bookings-row "20:00 [DATE] 2 [PERSON_NAME] credit_card master * 2797 mercadopago Idioma Españ…" at bounding box center [784, 436] width 1568 height 367
click at [294, 528] on bookings-row "20:00 [DATE] 2 [PERSON_NAME] credit_card master * 2797 mercadopago Idioma Españ…" at bounding box center [784, 436] width 1568 height 367
drag, startPoint x: 195, startPoint y: 421, endPoint x: 205, endPoint y: 425, distance: 10.8
click at [204, 425] on bookings-row "20:00 [DATE] 2 [PERSON_NAME] credit_card master * 2797 mercadopago Idioma Españ…" at bounding box center [784, 436] width 1568 height 367
click at [140, 315] on bookings-row "20:00 [DATE] 2 [PERSON_NAME] credit_card master * 2797 mercadopago Idioma Españ…" at bounding box center [784, 436] width 1568 height 367
